Goal: Navigation & Orientation: Find specific page/section

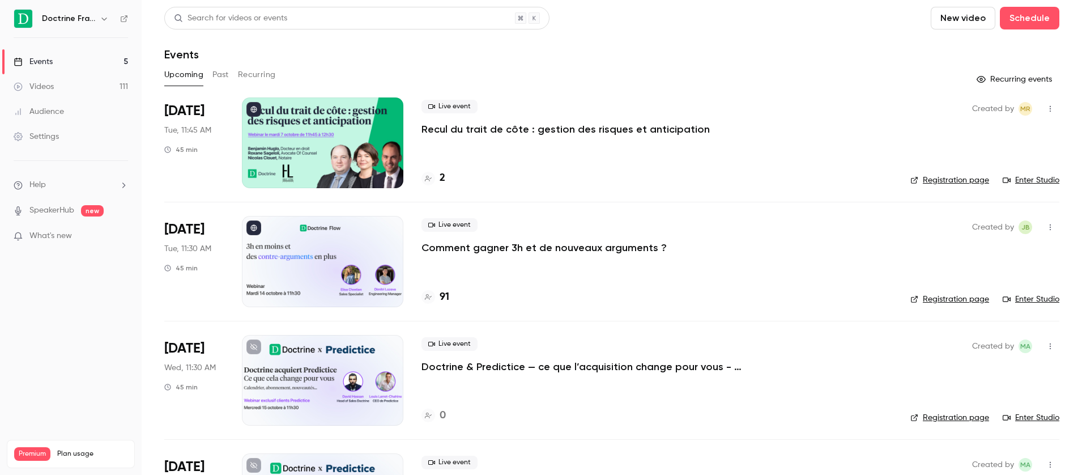
click at [75, 18] on h6 "Doctrine France" at bounding box center [68, 18] width 53 height 11
click at [92, 22] on h6 "Doctrine France" at bounding box center [68, 18] width 53 height 11
click at [95, 23] on div "Doctrine France" at bounding box center [76, 19] width 69 height 14
click at [108, 23] on icon "button" at bounding box center [104, 18] width 9 height 9
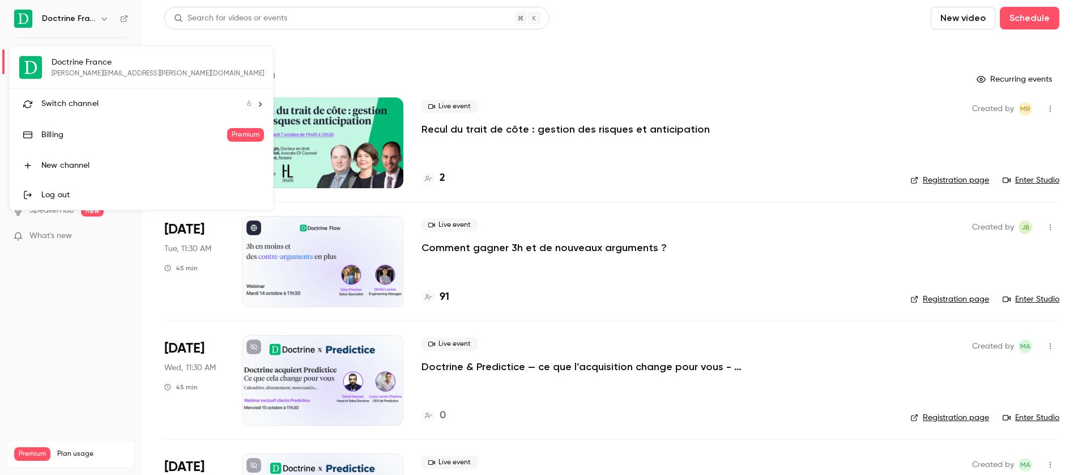
click at [99, 107] on div "Switch channel 6" at bounding box center [146, 104] width 210 height 12
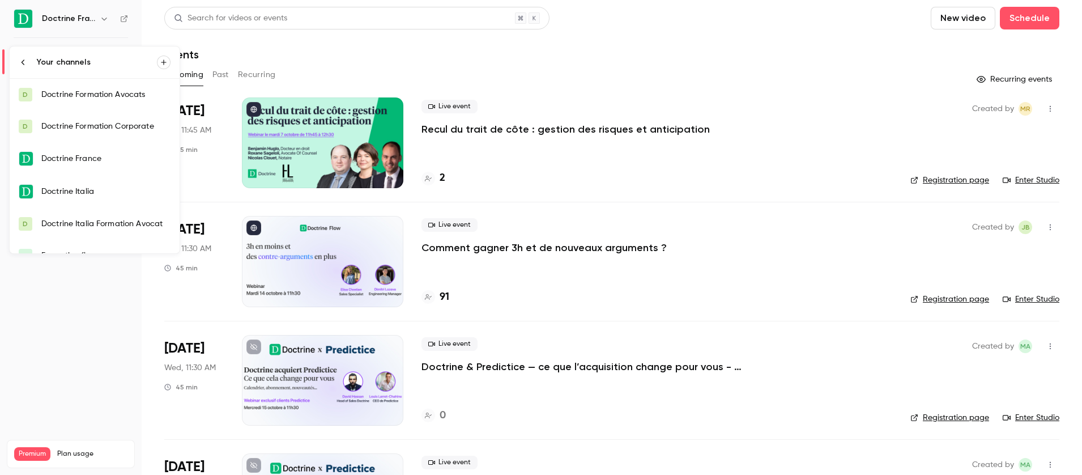
click at [96, 91] on div "Doctrine Formation Avocats" at bounding box center [105, 94] width 129 height 11
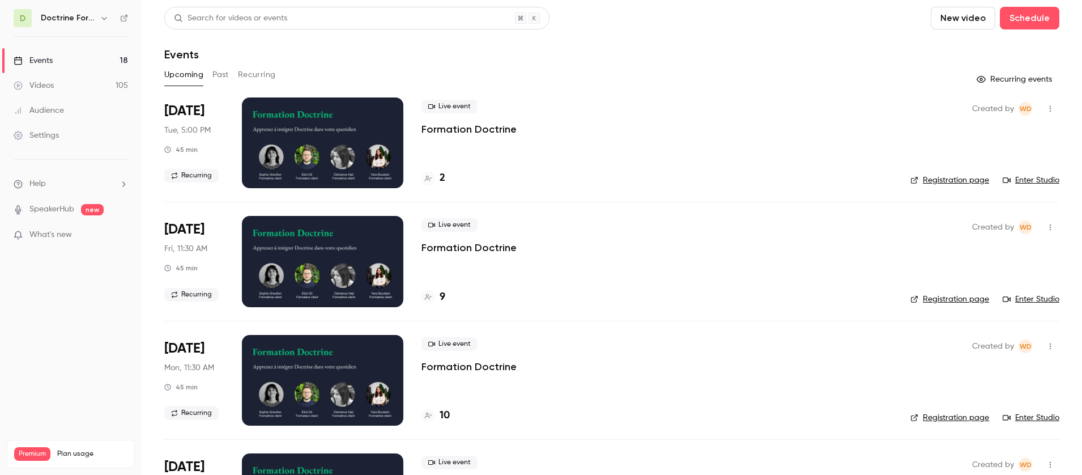
click at [99, 17] on button "button" at bounding box center [104, 18] width 14 height 14
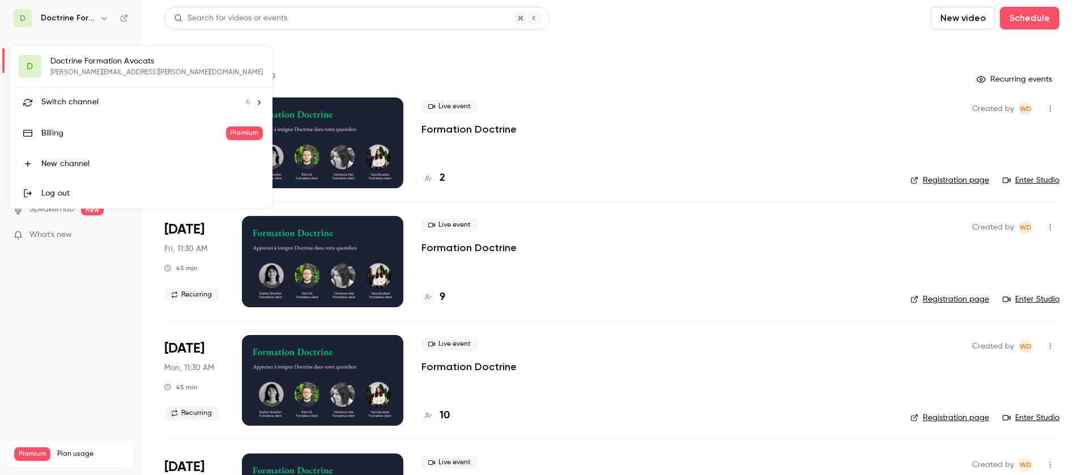
click at [99, 104] on div "Switch channel 6" at bounding box center [145, 102] width 209 height 12
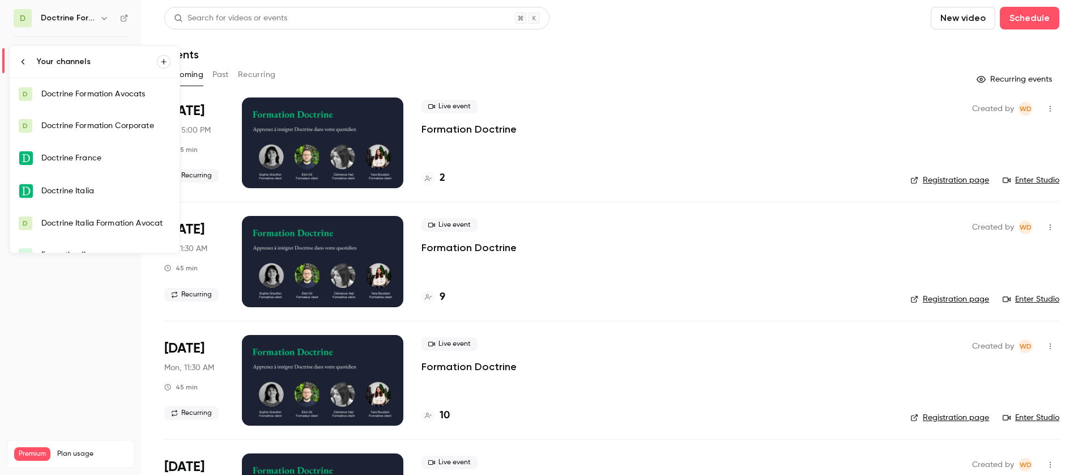
click at [87, 128] on div "Doctrine Formation Corporate" at bounding box center [105, 125] width 129 height 11
